Goal: Obtain resource: Obtain resource

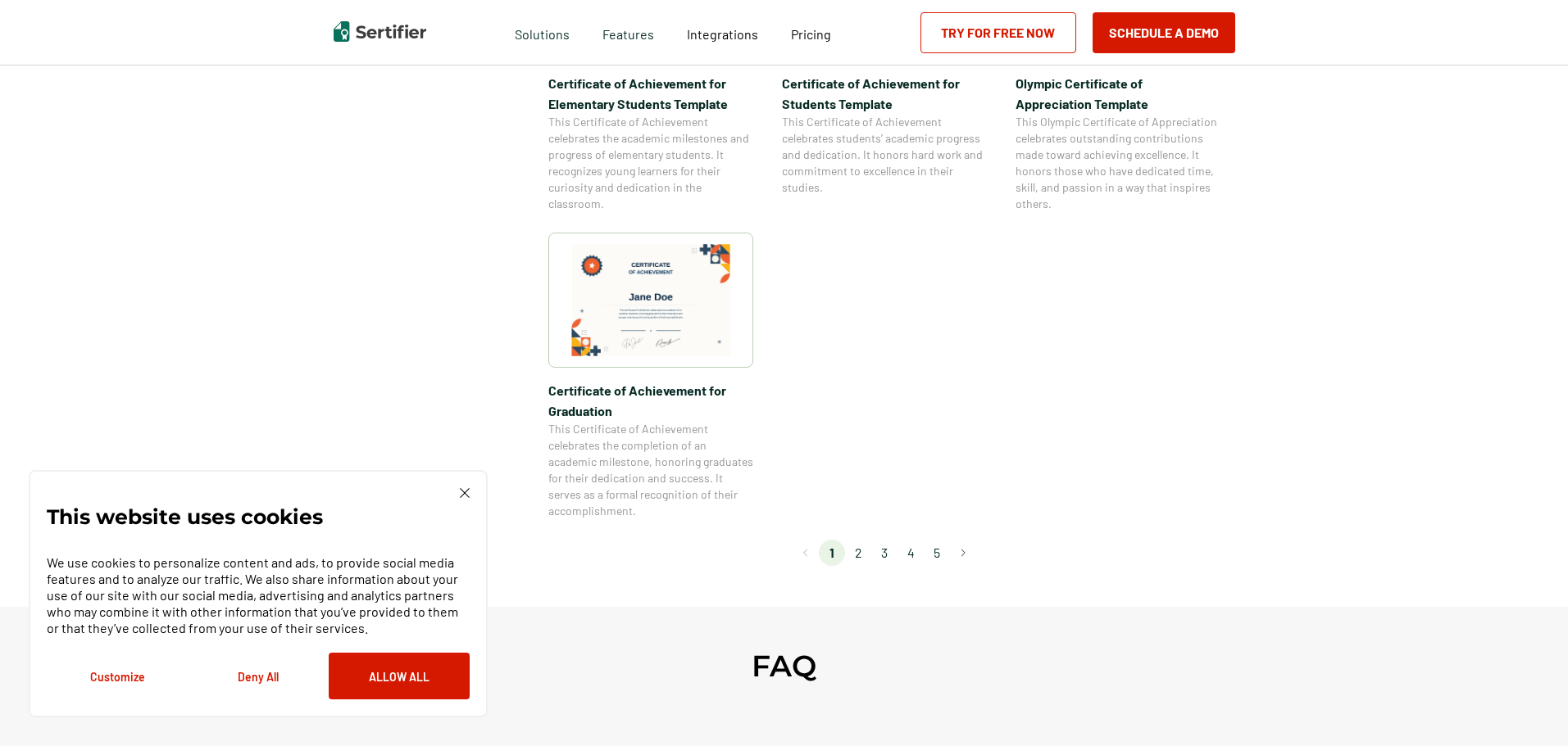
scroll to position [1392, 0]
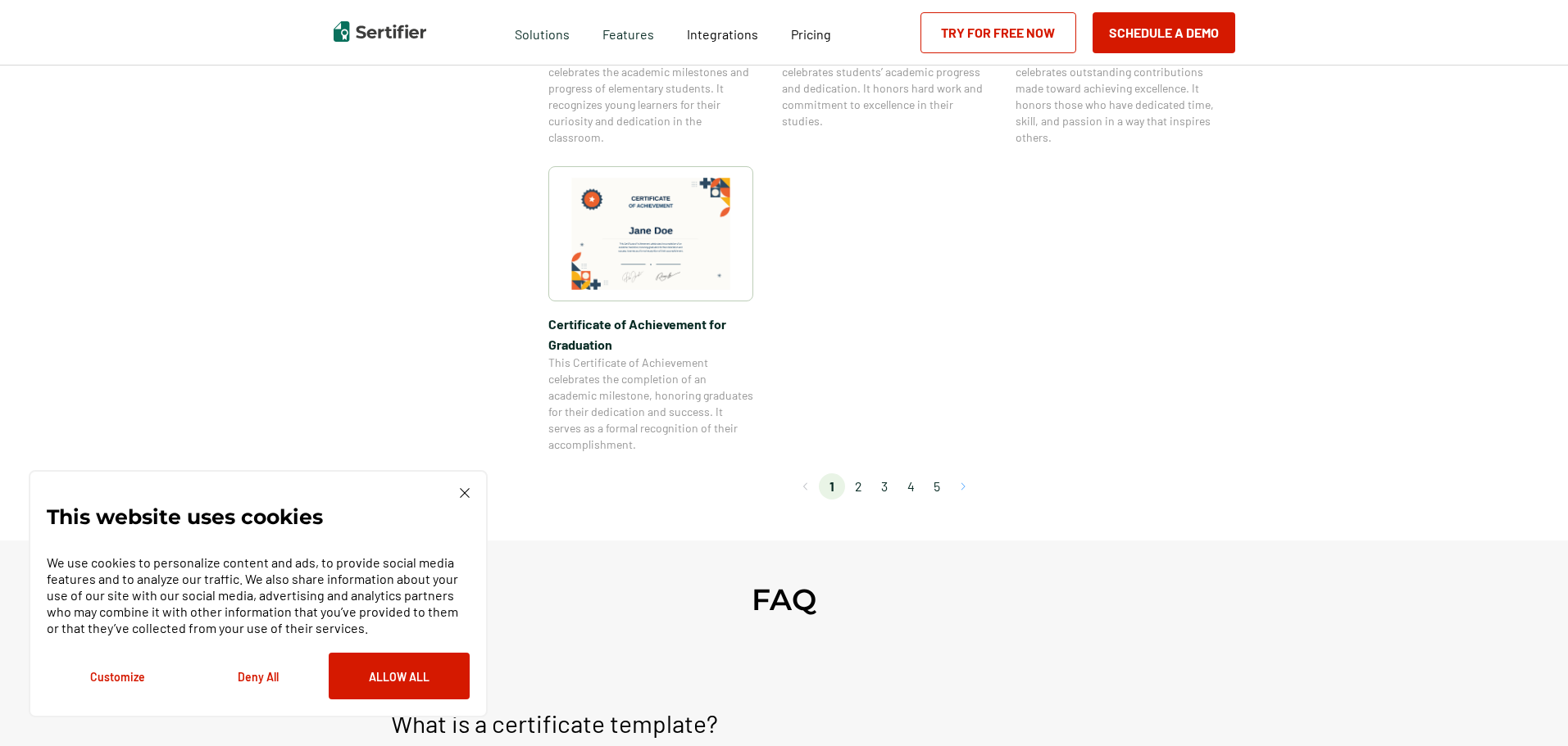
click at [959, 492] on button "Go to next page" at bounding box center [963, 486] width 26 height 26
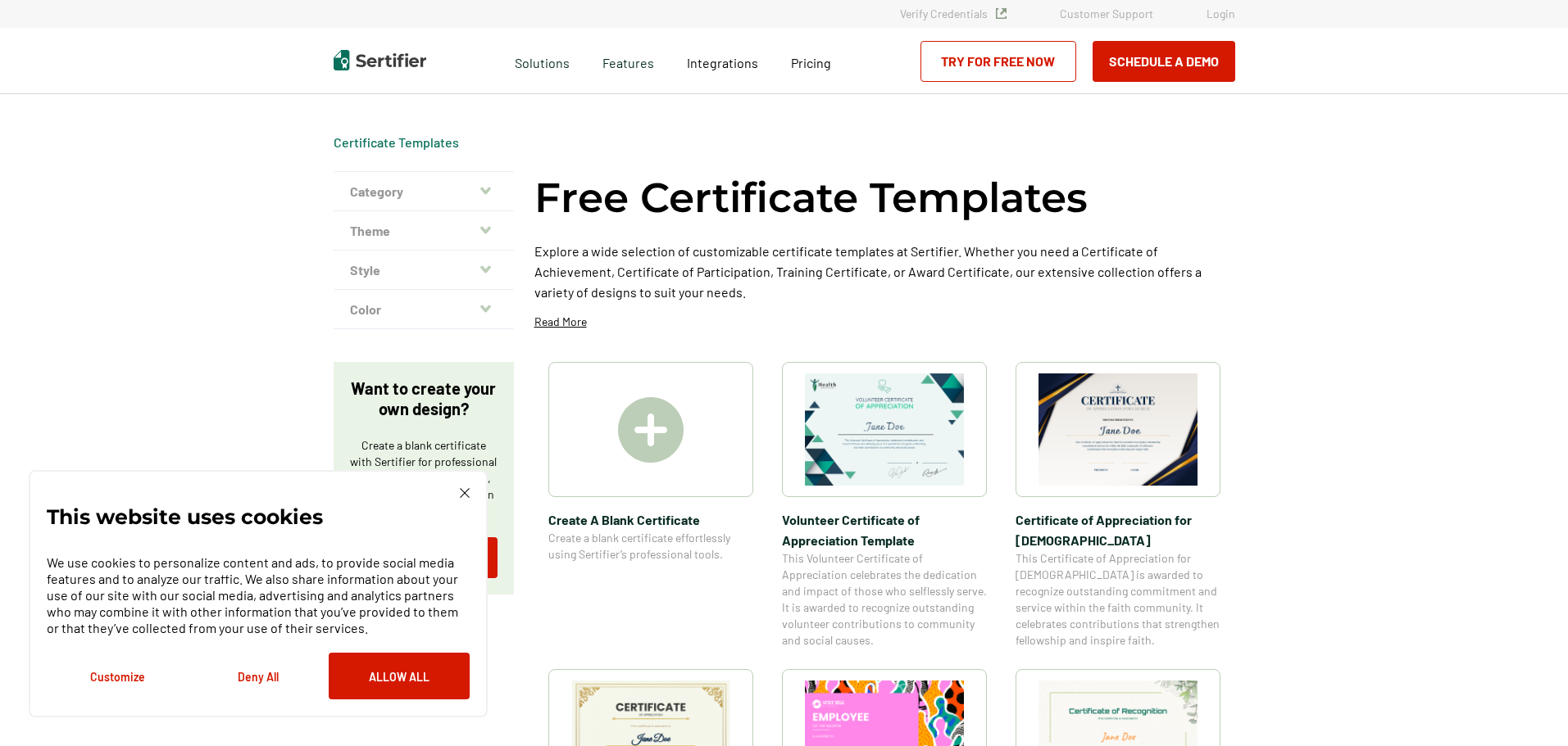
scroll to position [0, 0]
click at [472, 192] on button "Category" at bounding box center [423, 192] width 180 height 39
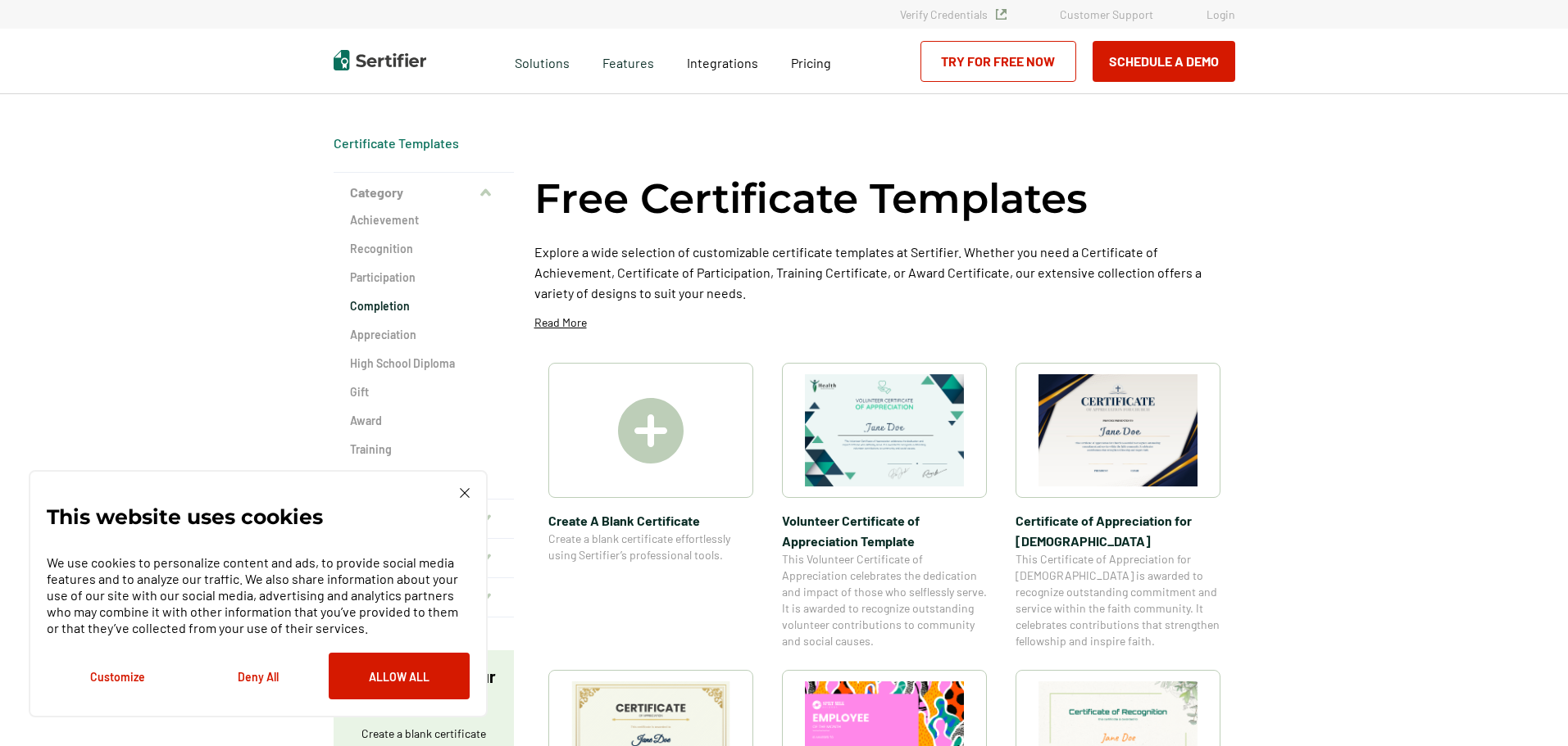
click at [385, 310] on h2 "Completion" at bounding box center [423, 306] width 147 height 16
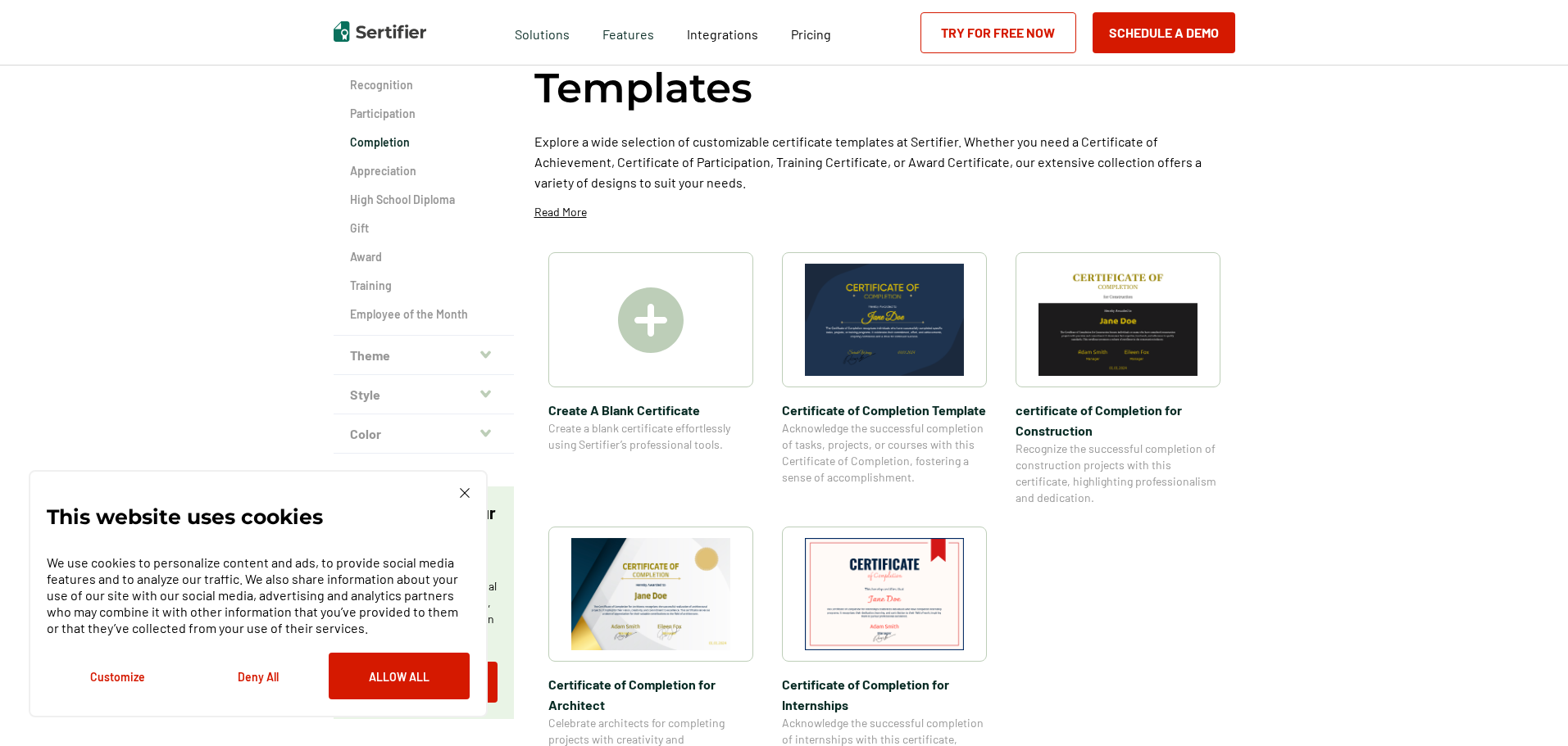
scroll to position [246, 0]
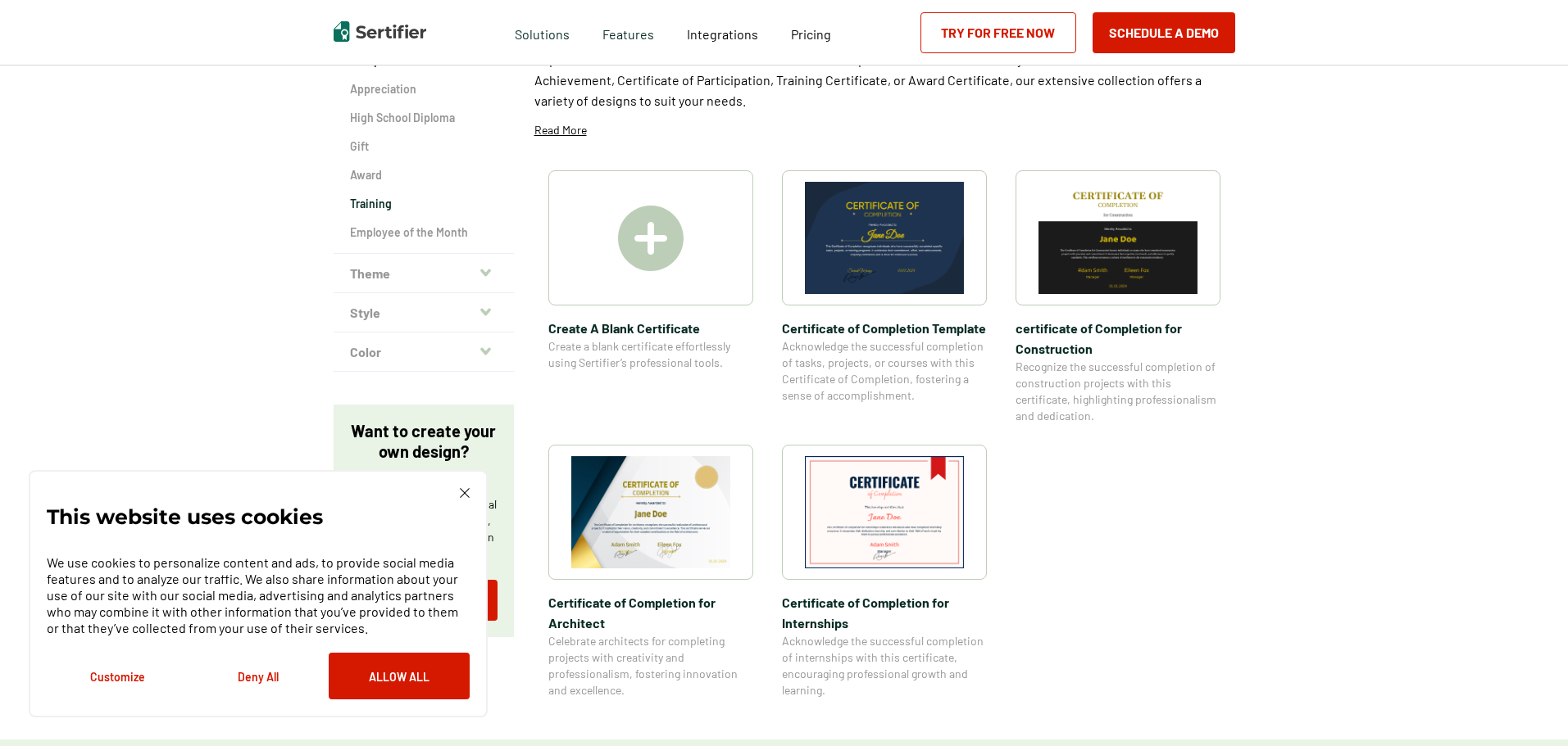
click at [383, 208] on h2 "Training" at bounding box center [423, 203] width 147 height 16
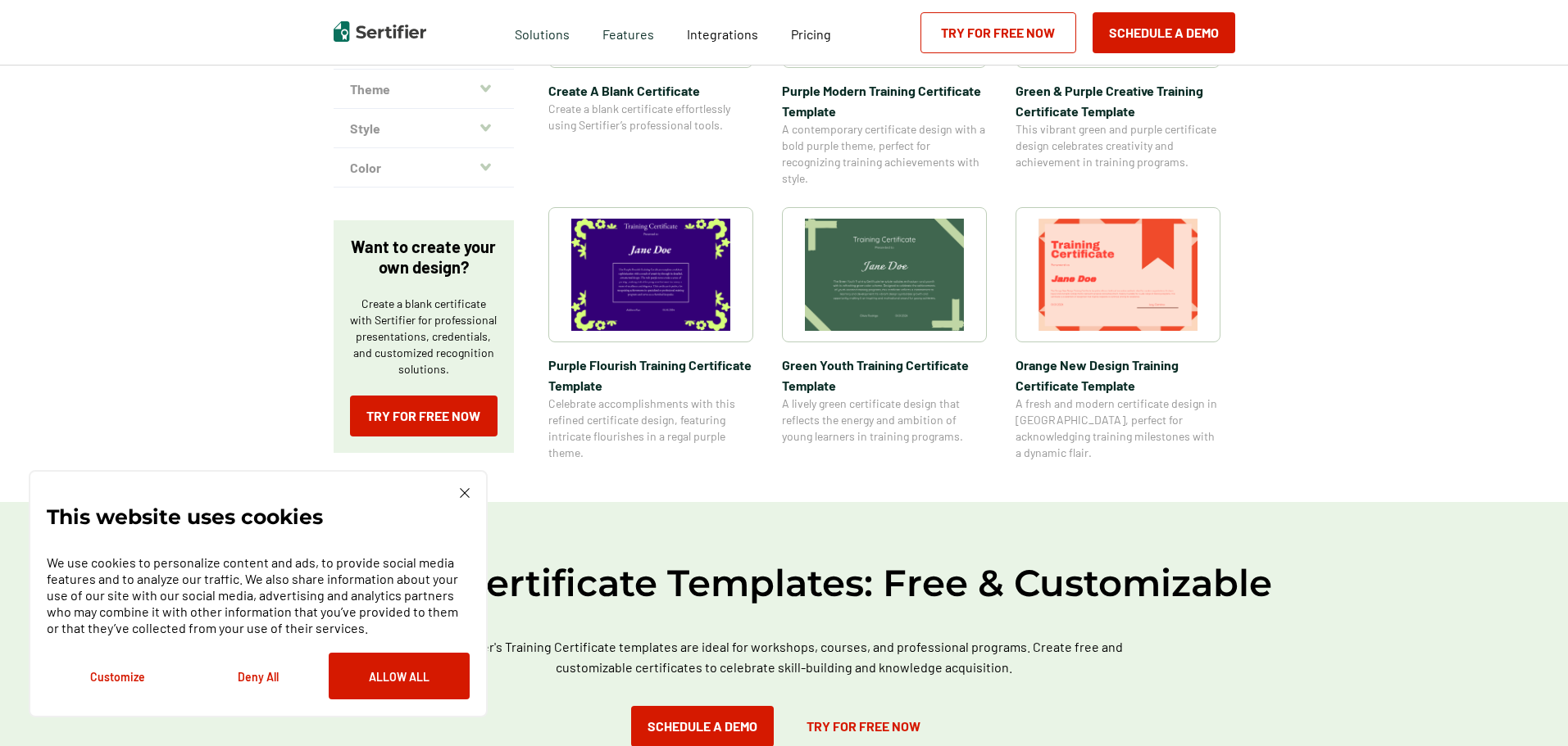
scroll to position [328, 0]
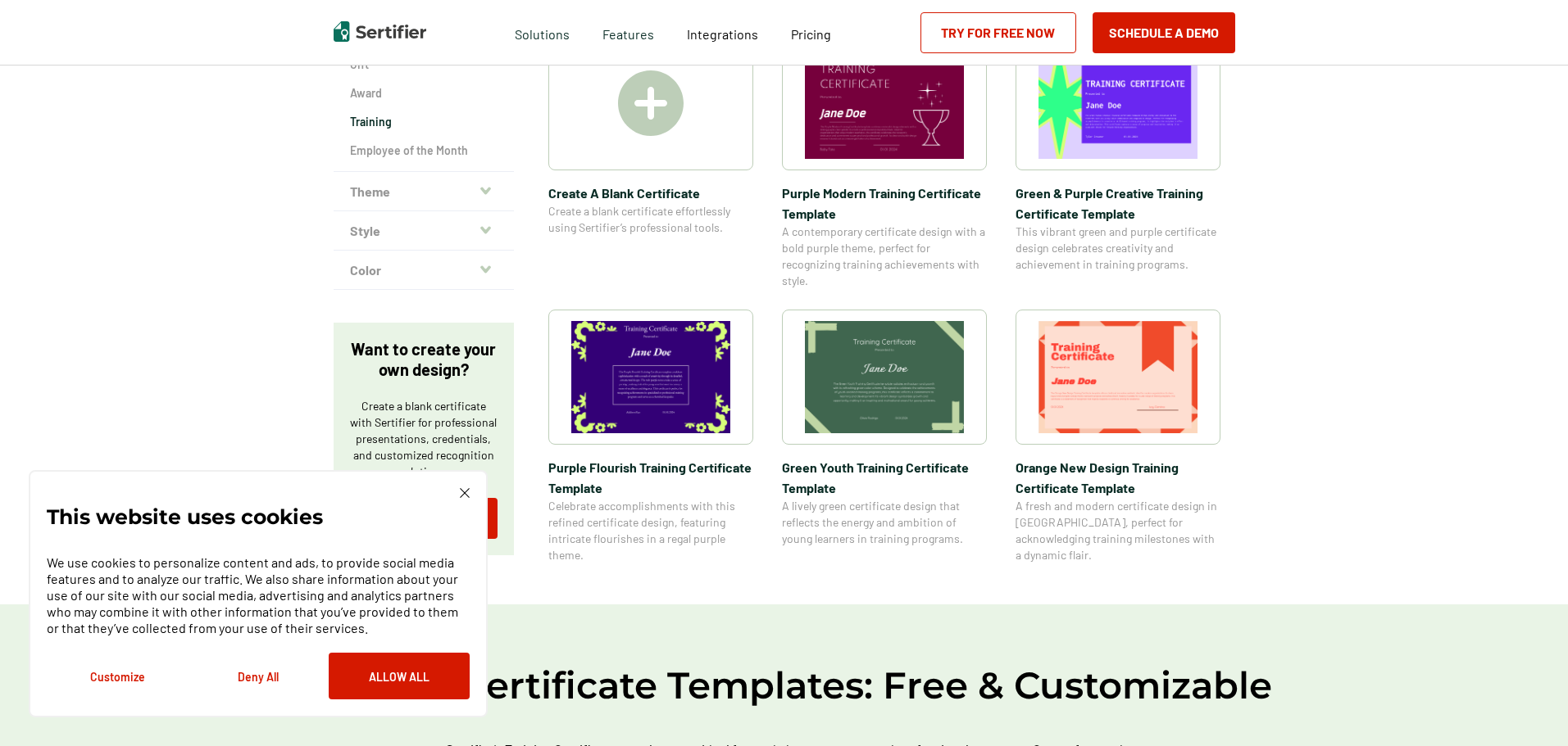
click at [408, 669] on button "Allow All" at bounding box center [399, 677] width 141 height 47
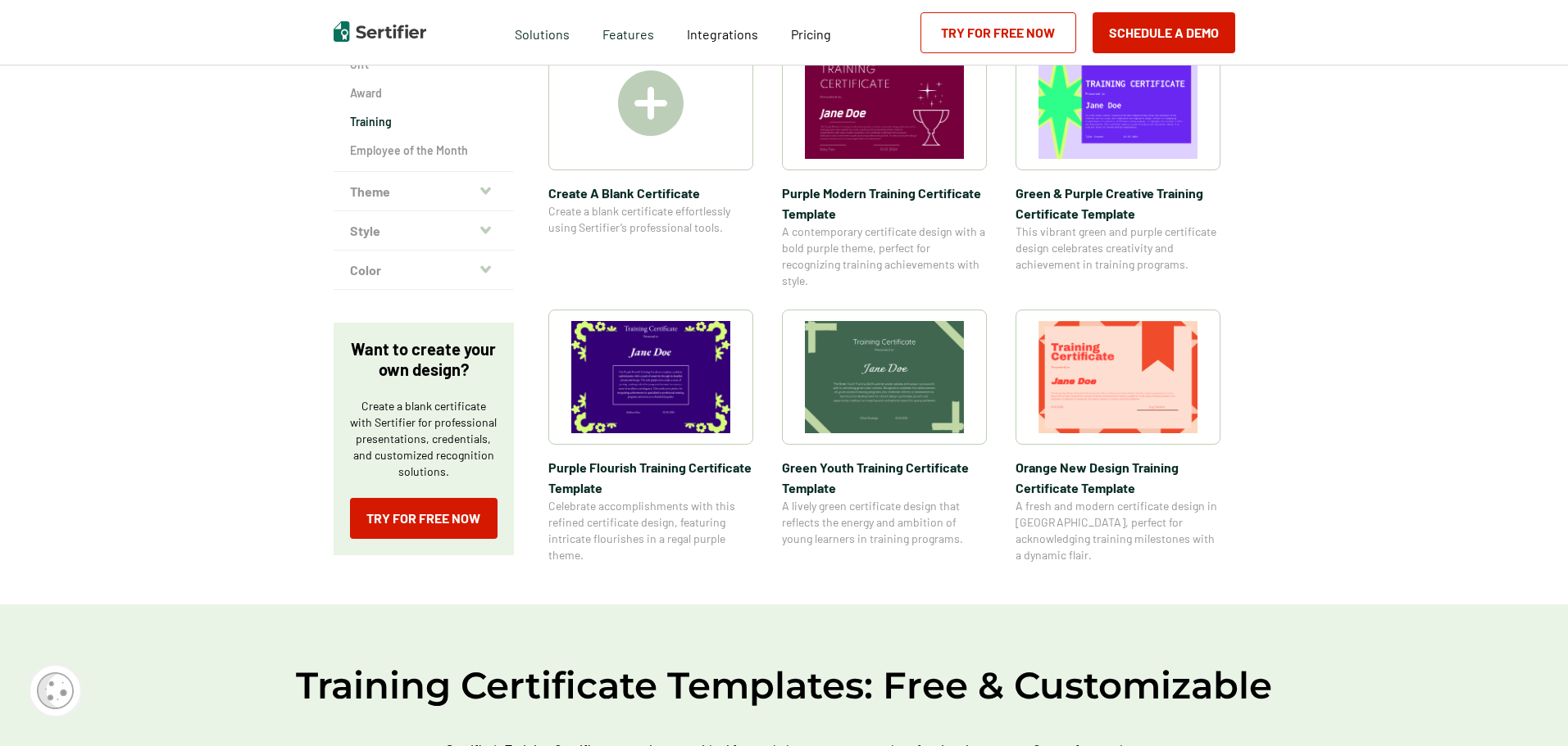
click at [901, 379] on img at bounding box center [885, 377] width 159 height 113
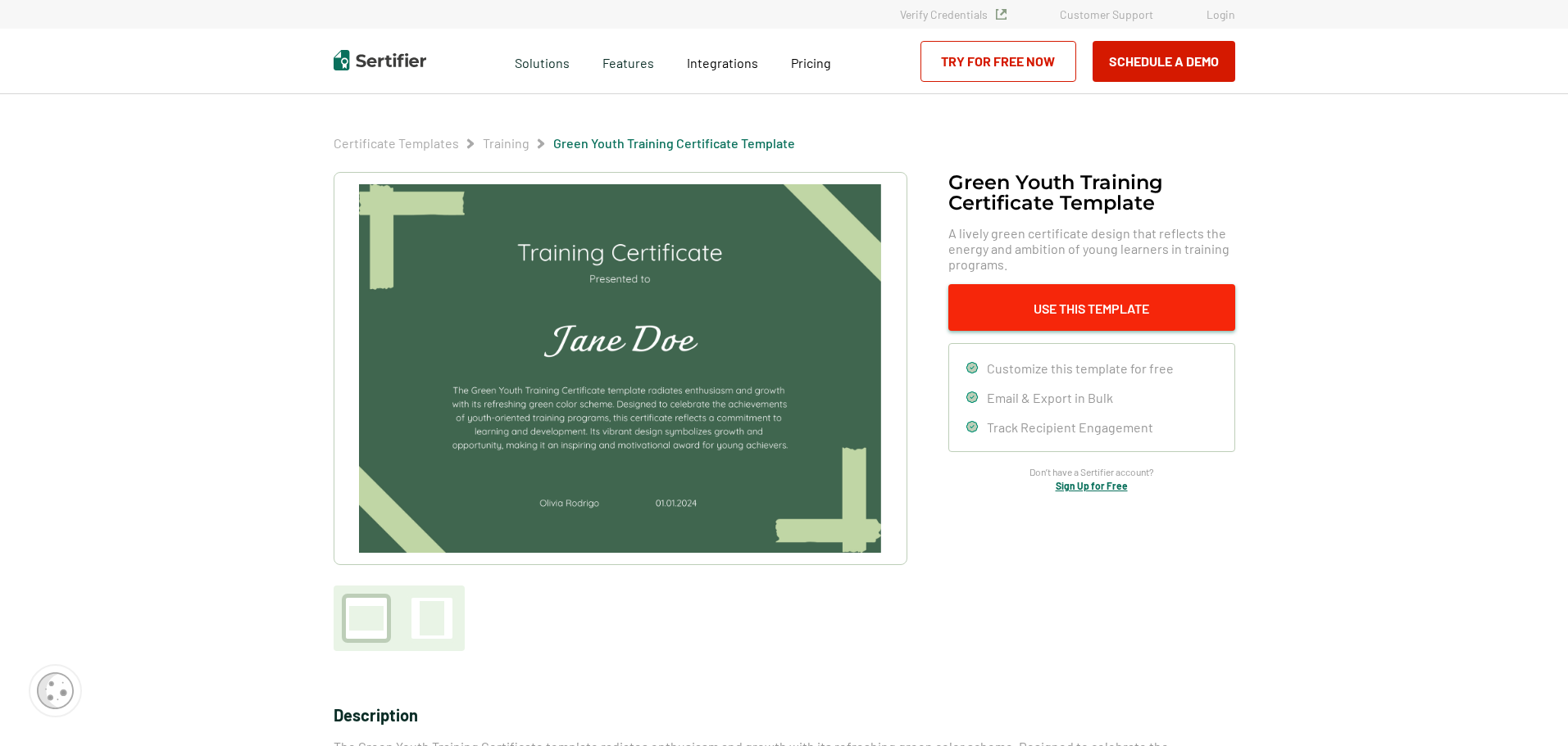
click at [1070, 307] on button "Use This Template" at bounding box center [1091, 308] width 287 height 47
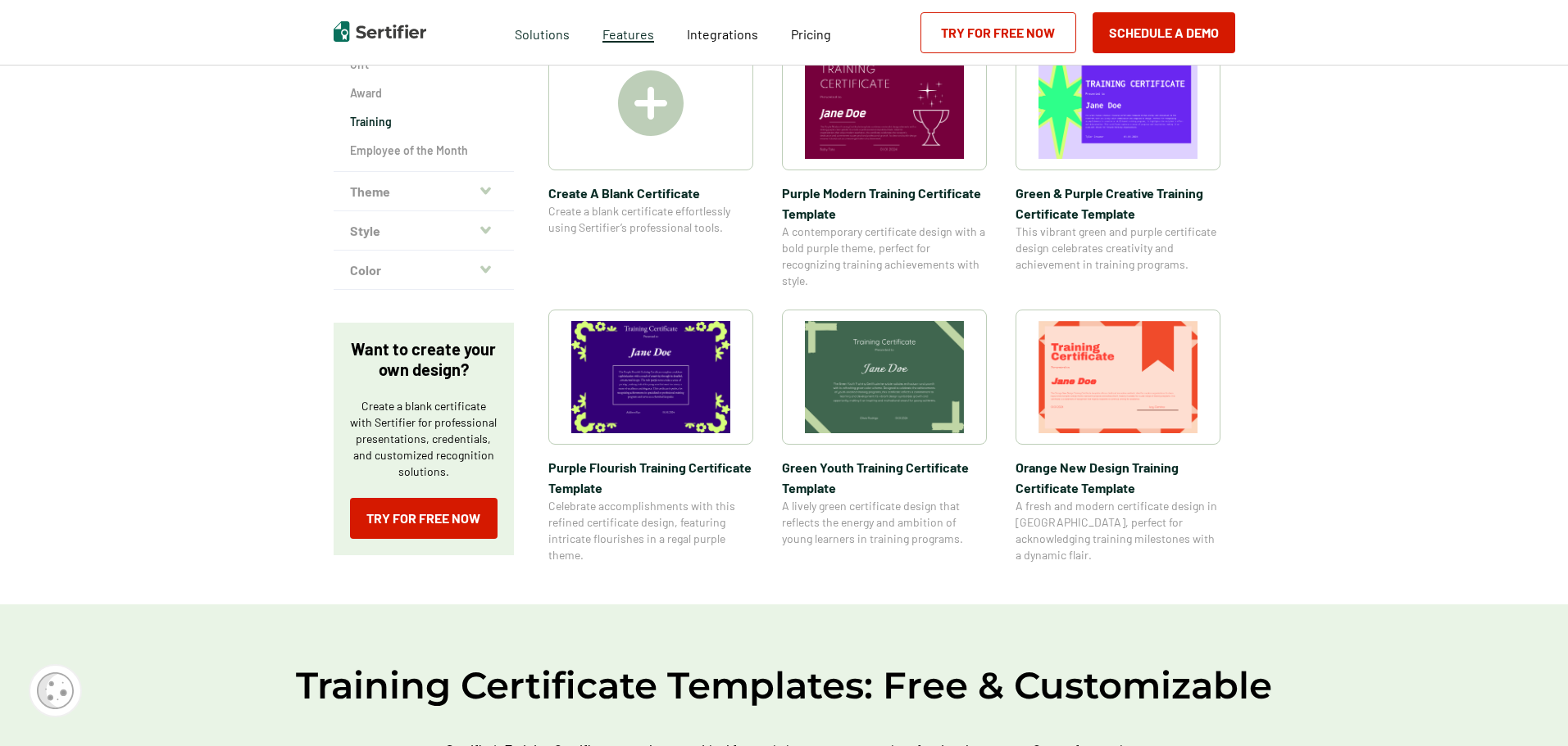
scroll to position [246, 0]
